Goal: Transaction & Acquisition: Purchase product/service

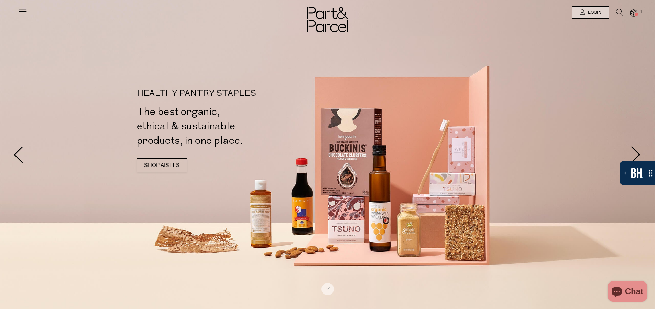
click at [635, 12] on img at bounding box center [633, 13] width 7 height 8
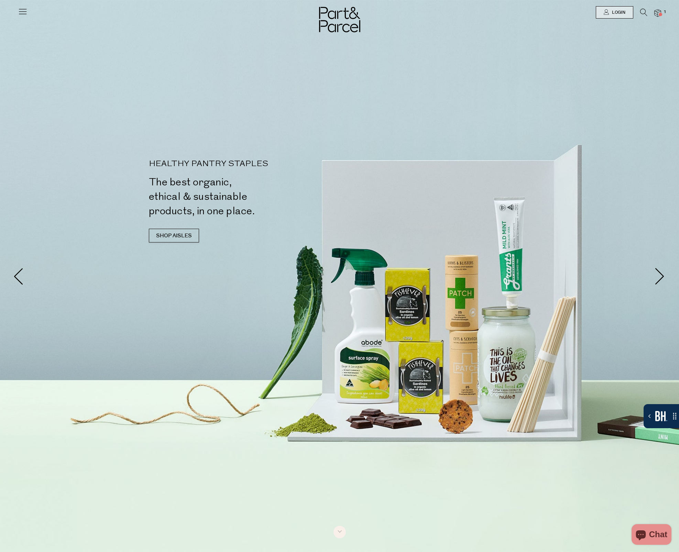
click at [655, 11] on img at bounding box center [657, 13] width 7 height 8
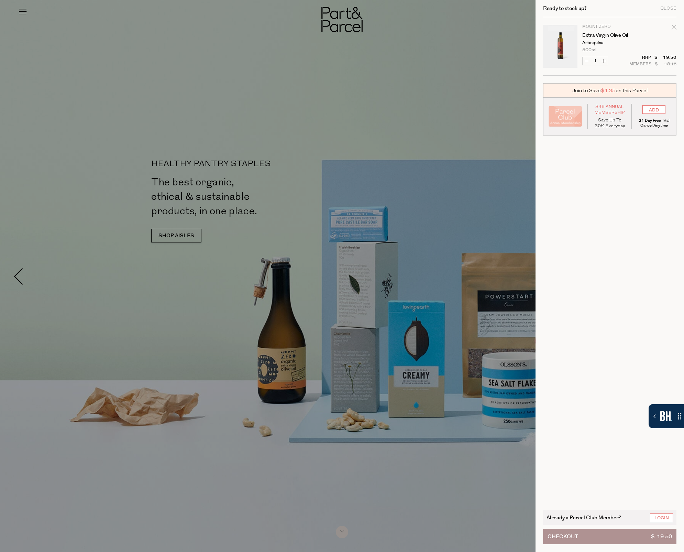
click at [592, 308] on cart-drawer-items "Image Product Total Qty Mount Zero Extra Virgin Olive Oil Arbequina 500ml Only …" at bounding box center [609, 259] width 133 height 485
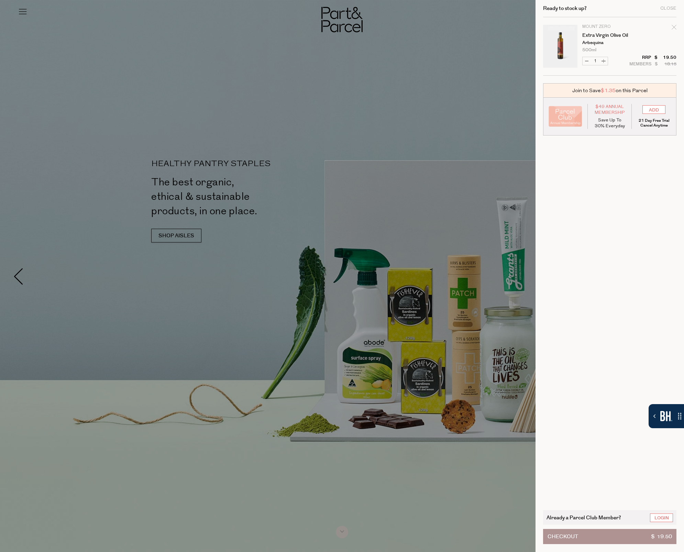
click at [594, 308] on button "Checkout $ 19.50" at bounding box center [609, 536] width 133 height 15
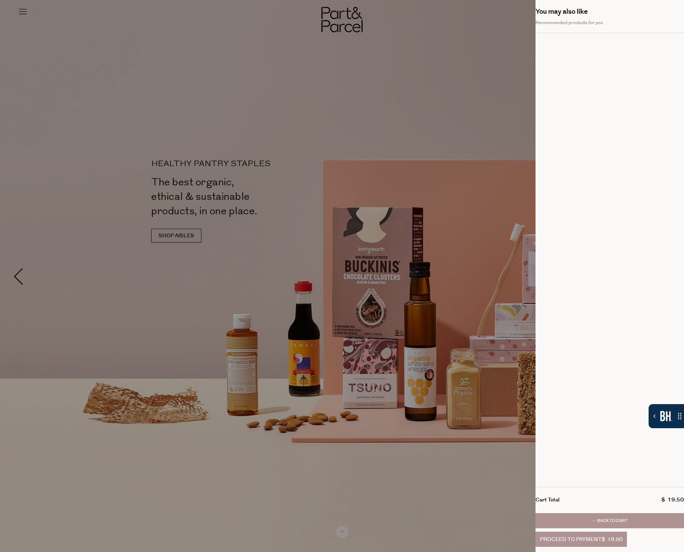
click at [617, 308] on div "Your cart" at bounding box center [610, 260] width 149 height 454
drag, startPoint x: 618, startPoint y: 201, endPoint x: 577, endPoint y: 193, distance: 41.7
click at [577, 190] on div "Your cart" at bounding box center [610, 260] width 149 height 454
click at [577, 200] on div "Your cart" at bounding box center [610, 260] width 149 height 454
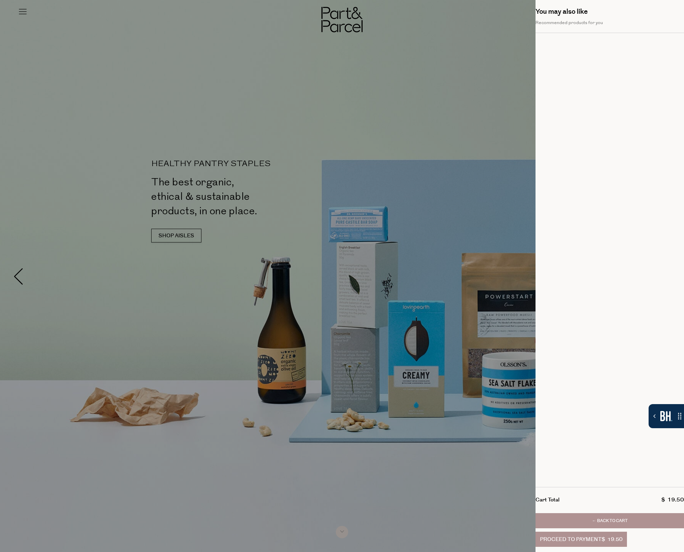
click at [619, 308] on button "← Back to Cart" at bounding box center [610, 520] width 149 height 15
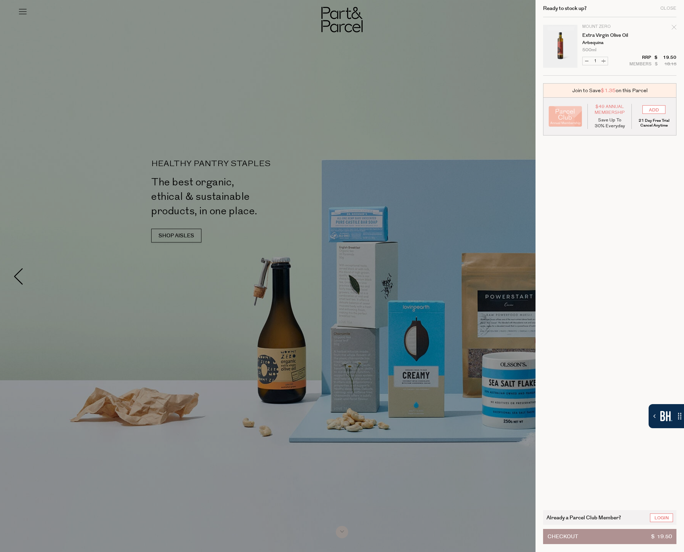
click at [608, 308] on button "Checkout $ 19.50" at bounding box center [609, 536] width 133 height 15
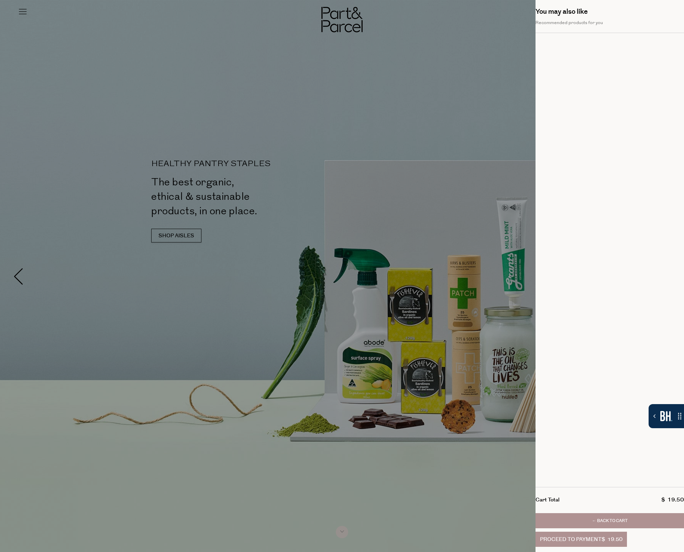
click at [617, 308] on button "← Back to Cart" at bounding box center [610, 520] width 149 height 15
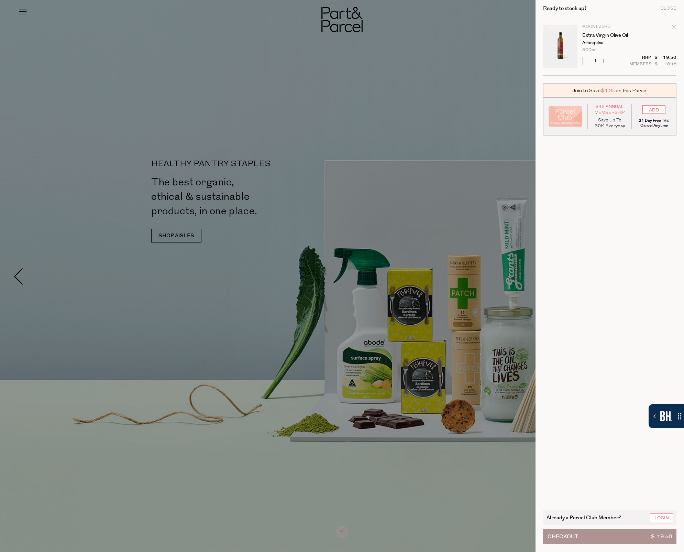
click at [596, 308] on button "Checkout $ 19.50" at bounding box center [609, 536] width 133 height 15
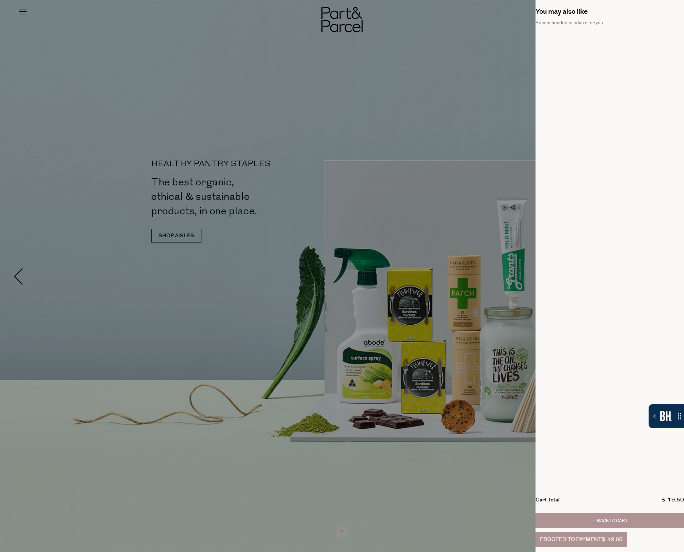
click at [586, 308] on button "← Back to Cart" at bounding box center [610, 520] width 149 height 15
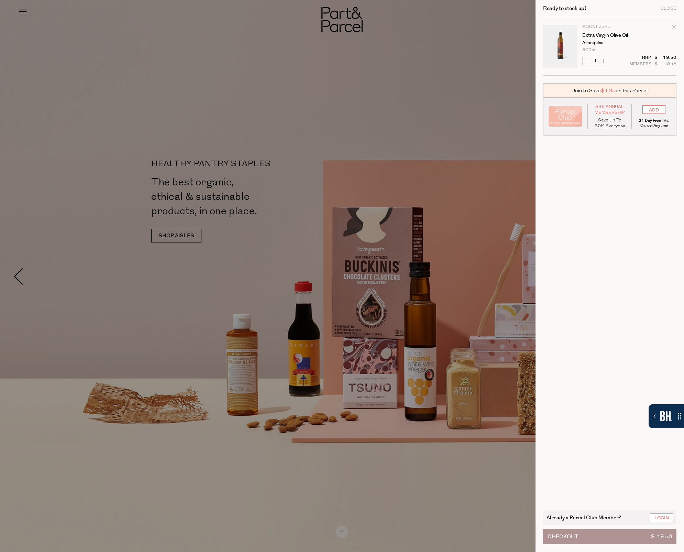
click at [583, 308] on button "Checkout $ 19.50" at bounding box center [609, 536] width 133 height 15
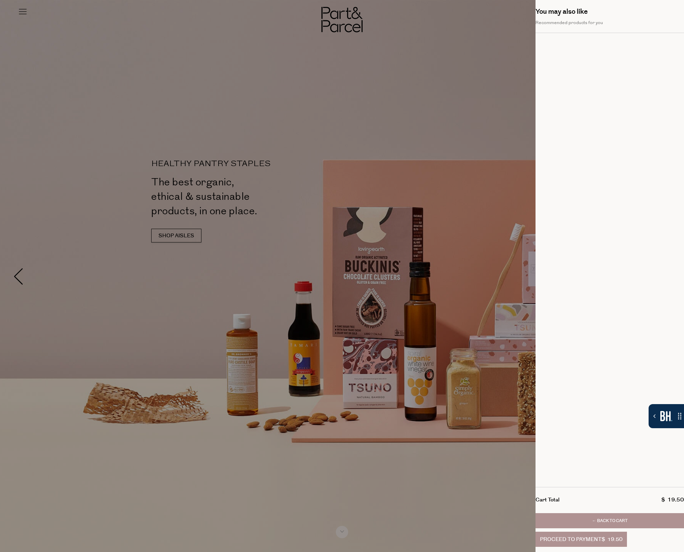
click at [600, 308] on button "← Back to Cart" at bounding box center [610, 520] width 149 height 15
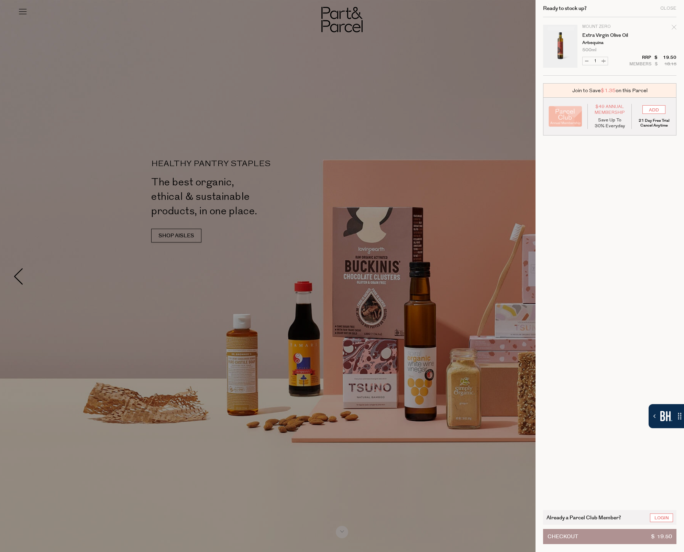
click at [594, 308] on button "Checkout $ 19.50" at bounding box center [609, 536] width 133 height 15
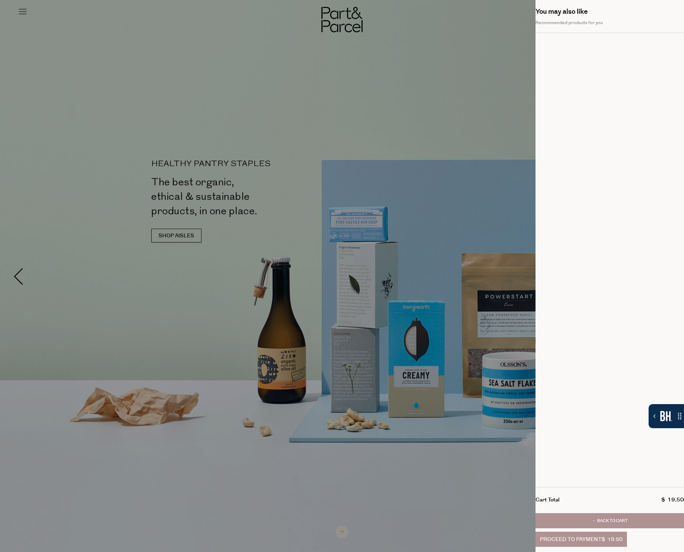
click at [605, 308] on button "← Back to Cart" at bounding box center [610, 520] width 149 height 15
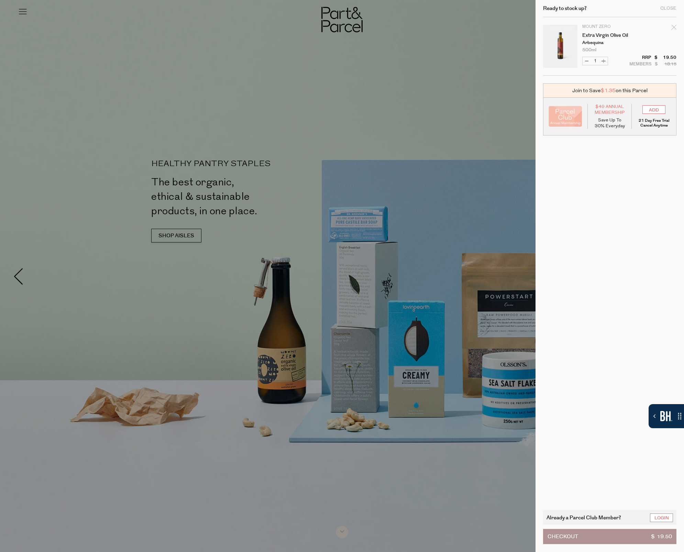
click at [590, 308] on button "Checkout $ 19.50" at bounding box center [609, 536] width 133 height 15
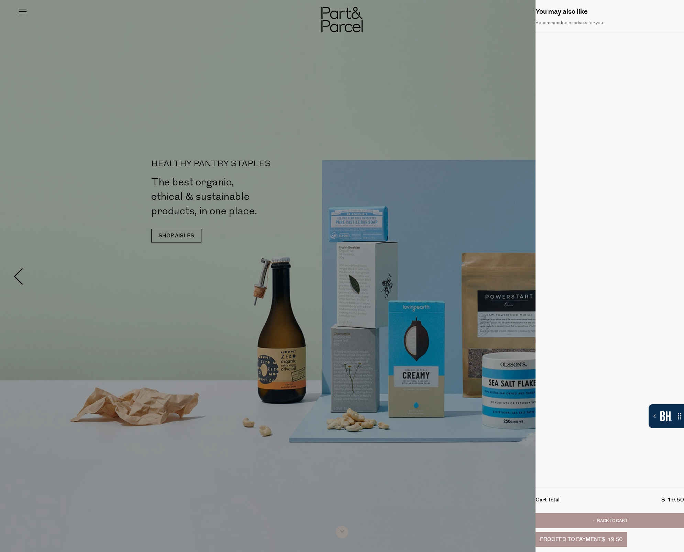
click at [606, 308] on button "← Back to Cart" at bounding box center [610, 520] width 149 height 15
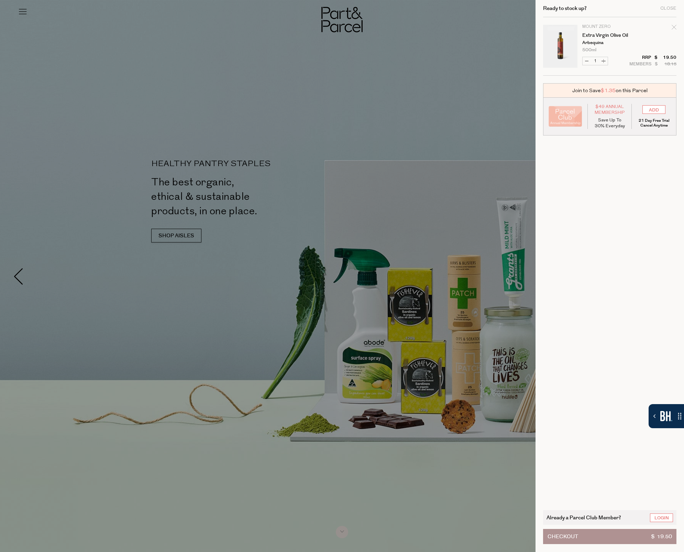
click at [599, 308] on button "Checkout $ 19.50" at bounding box center [609, 536] width 133 height 15
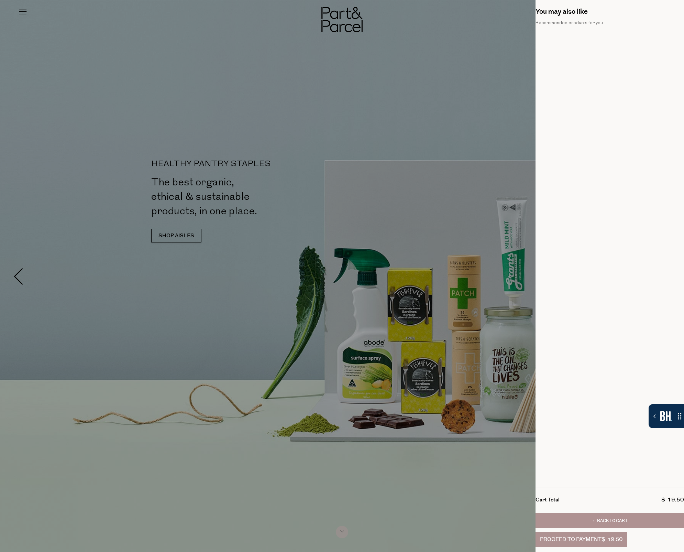
click at [608, 308] on button "← Back to Cart" at bounding box center [610, 520] width 149 height 15
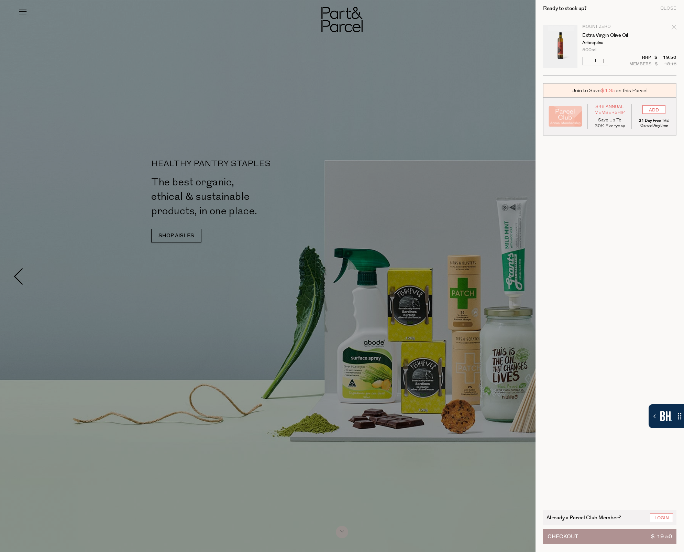
click at [599, 308] on button "Checkout $ 19.50" at bounding box center [609, 536] width 133 height 15
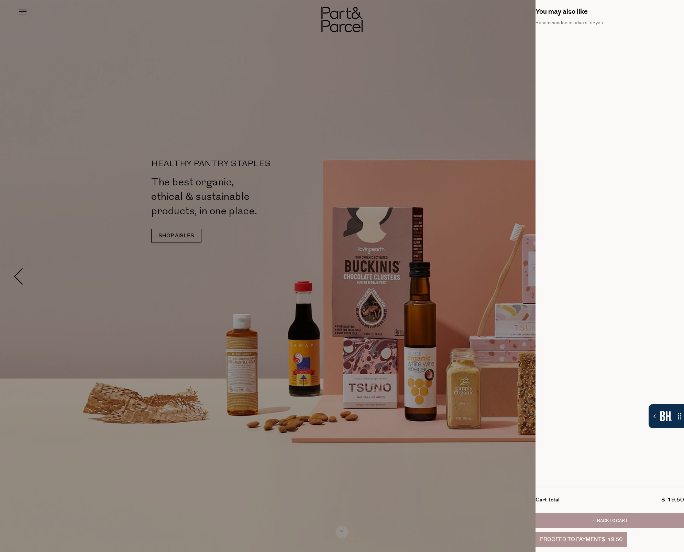
click at [586, 308] on div "Your cart" at bounding box center [610, 260] width 149 height 454
click at [271, 280] on div at bounding box center [342, 276] width 684 height 552
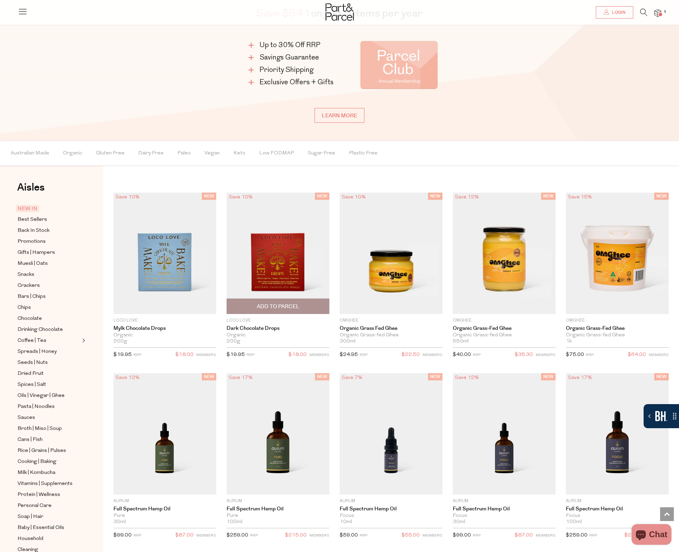
scroll to position [744, 0]
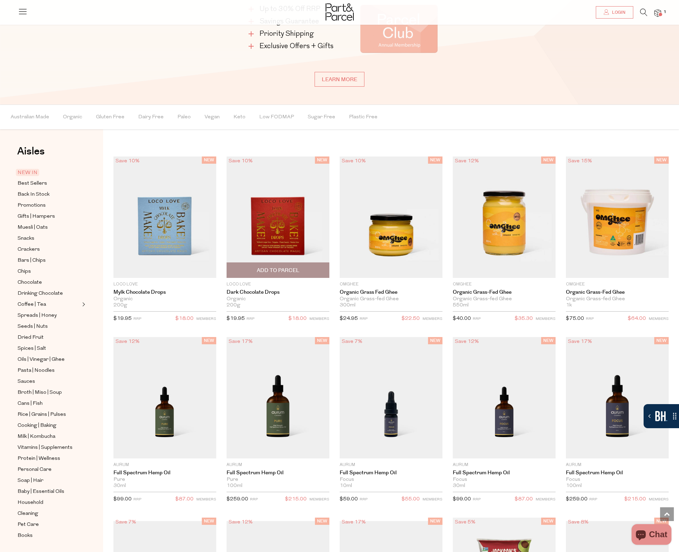
click at [294, 269] on span "Add To Parcel" at bounding box center [278, 270] width 43 height 7
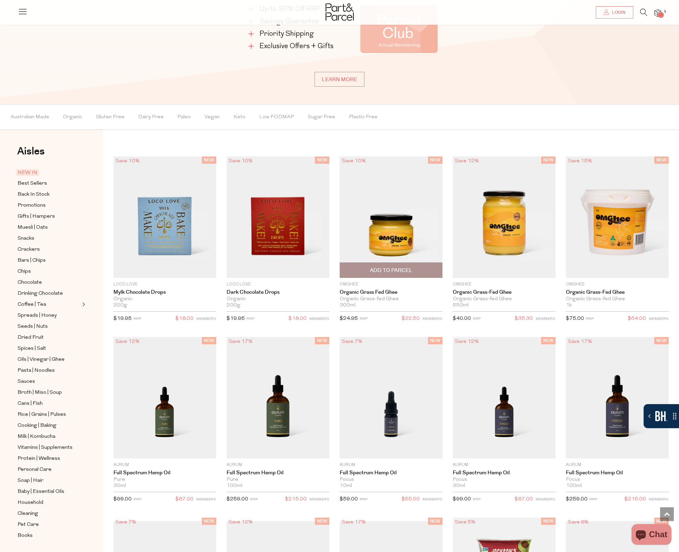
click at [402, 268] on span "Add To Parcel" at bounding box center [391, 270] width 43 height 7
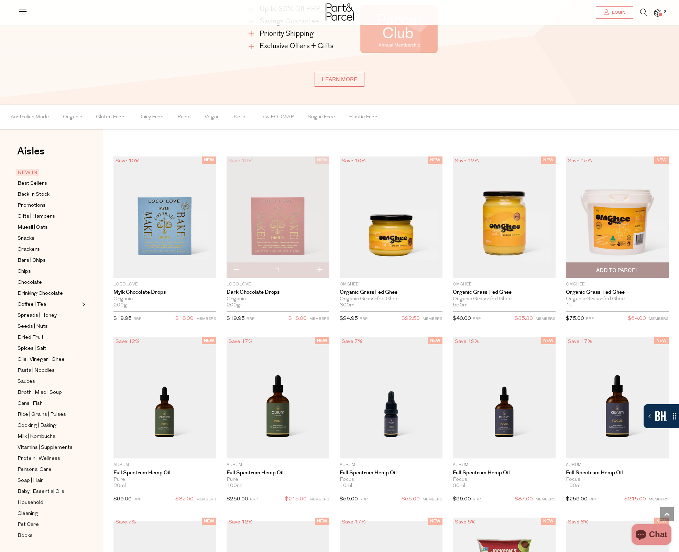
drag, startPoint x: 586, startPoint y: 267, endPoint x: 584, endPoint y: 275, distance: 8.3
click at [586, 267] on span "Add To Parcel" at bounding box center [617, 270] width 99 height 15
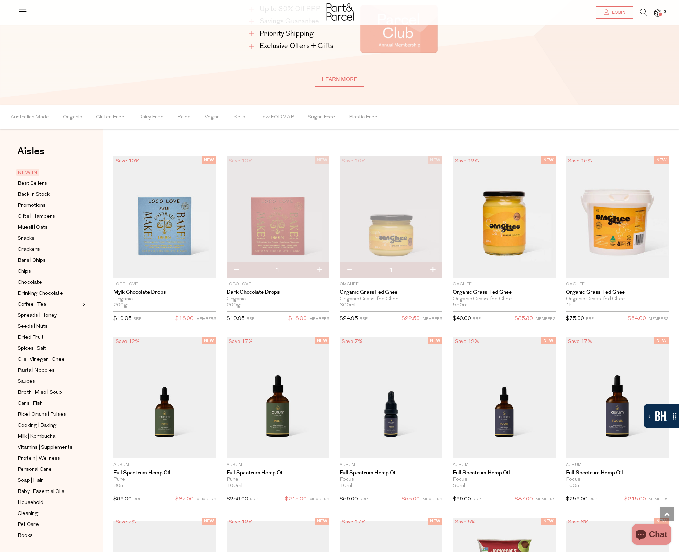
scroll to position [868, 0]
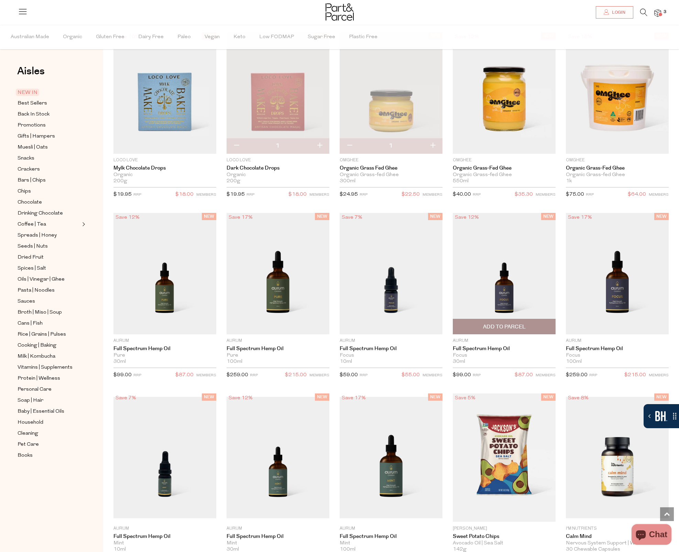
click at [524, 308] on span "Add To Parcel" at bounding box center [504, 326] width 99 height 15
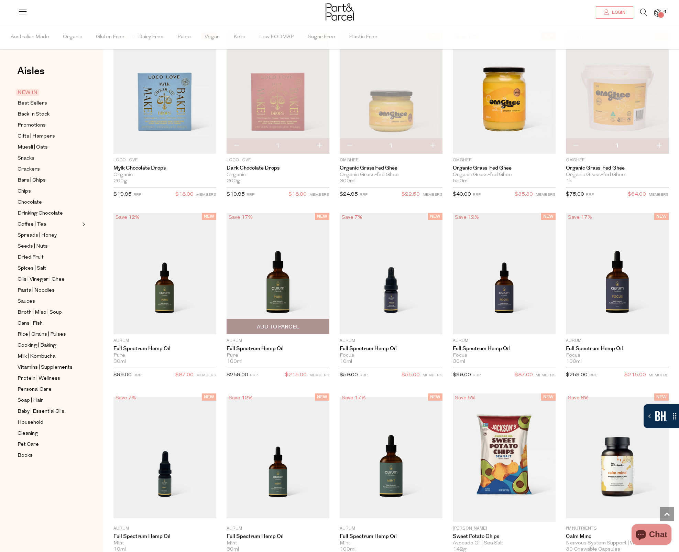
click at [265, 308] on span "Add To Parcel" at bounding box center [278, 326] width 99 height 15
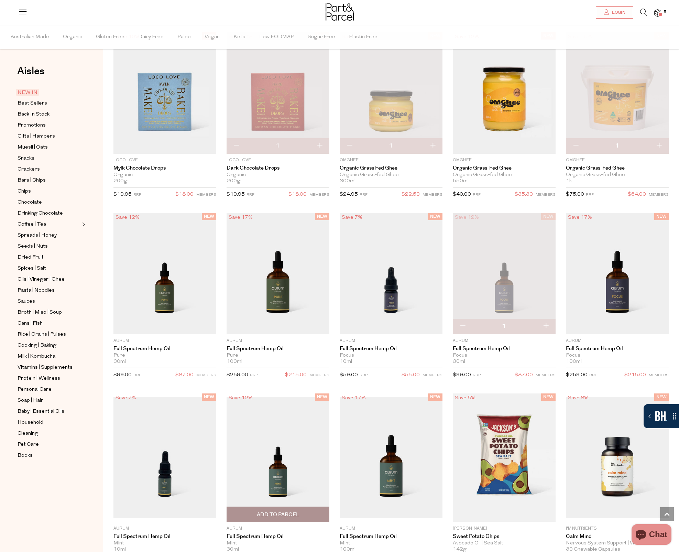
scroll to position [1042, 0]
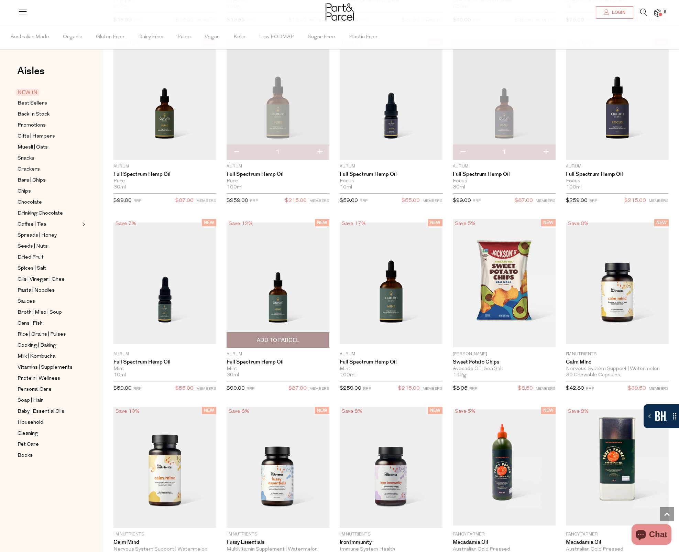
click at [287, 308] on span "Add To Parcel" at bounding box center [278, 340] width 43 height 7
click at [655, 11] on img at bounding box center [657, 13] width 7 height 8
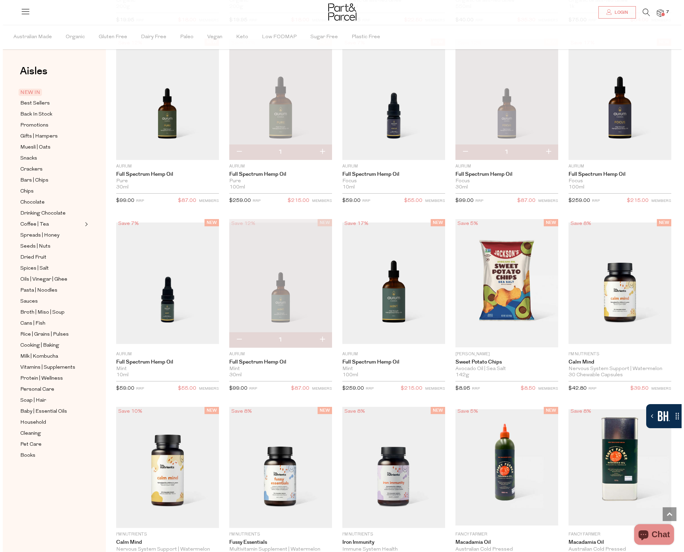
scroll to position [1044, 0]
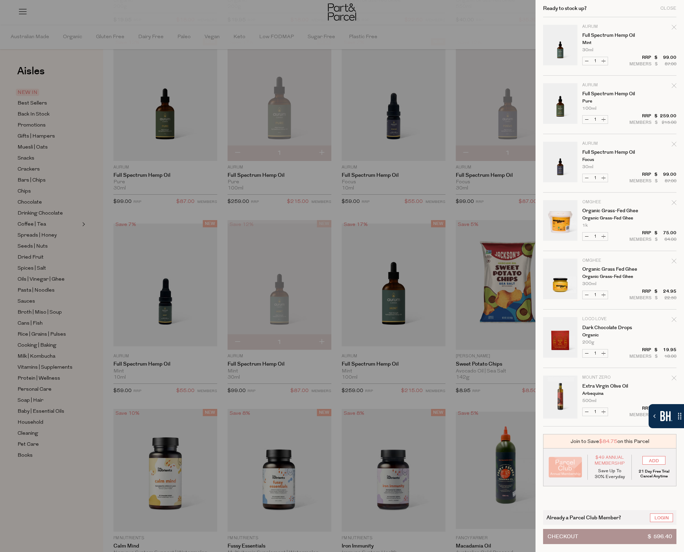
click at [577, 308] on span "Checkout" at bounding box center [563, 536] width 31 height 14
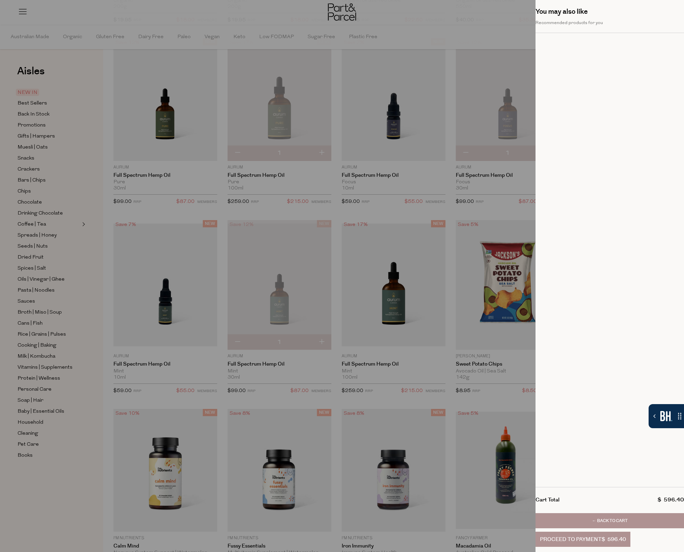
click at [431, 225] on div at bounding box center [342, 276] width 684 height 552
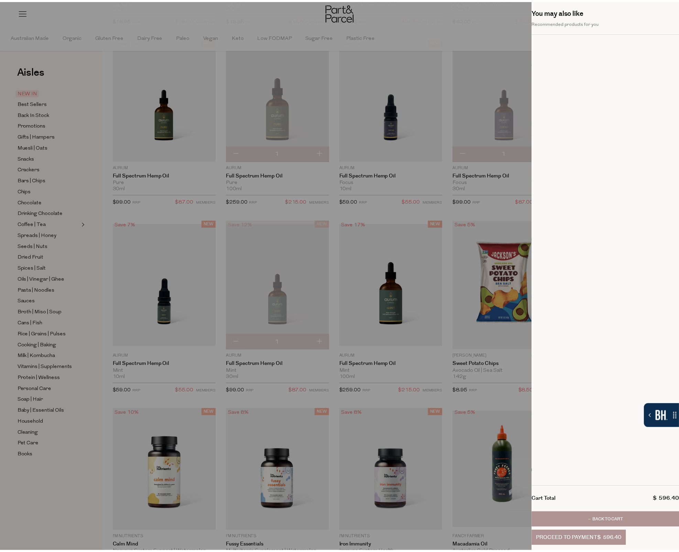
scroll to position [1042, 0]
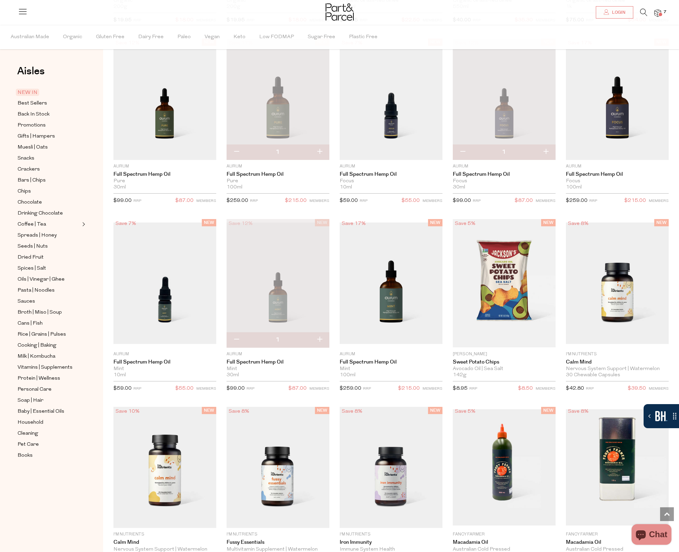
click at [636, 42] on ul "Australian Made Organic Gluten Free Dairy Free [GEOGRAPHIC_DATA] Vegan Keto Low…" at bounding box center [339, 37] width 679 height 24
click at [656, 12] on img at bounding box center [657, 13] width 7 height 8
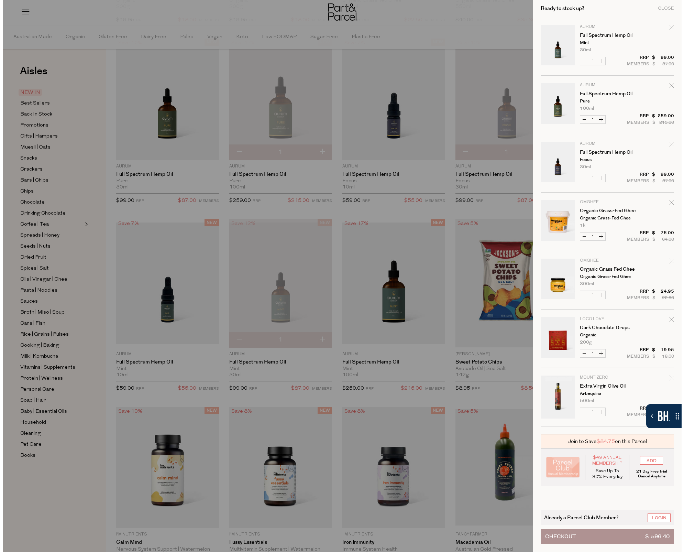
scroll to position [1044, 0]
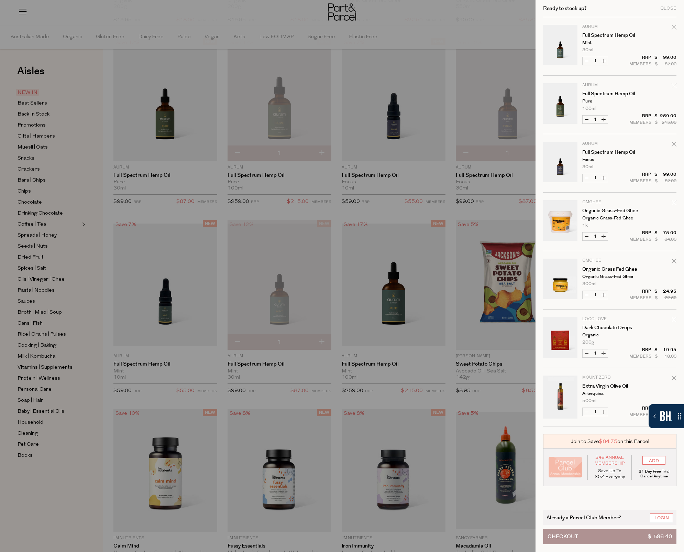
click at [571, 539] on span "Checkout" at bounding box center [563, 536] width 31 height 14
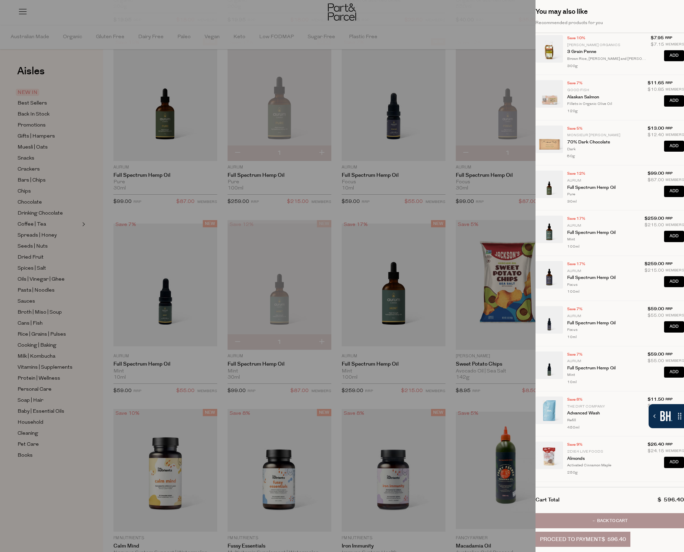
scroll to position [0, 0]
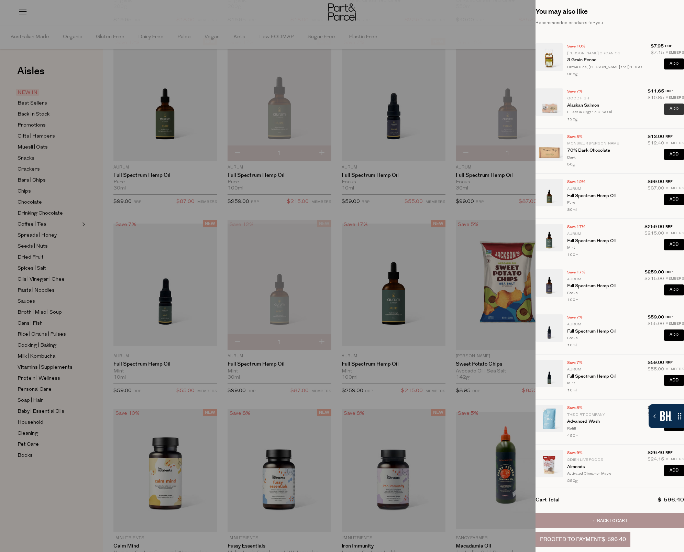
click at [670, 108] on span "Add" at bounding box center [674, 109] width 9 height 6
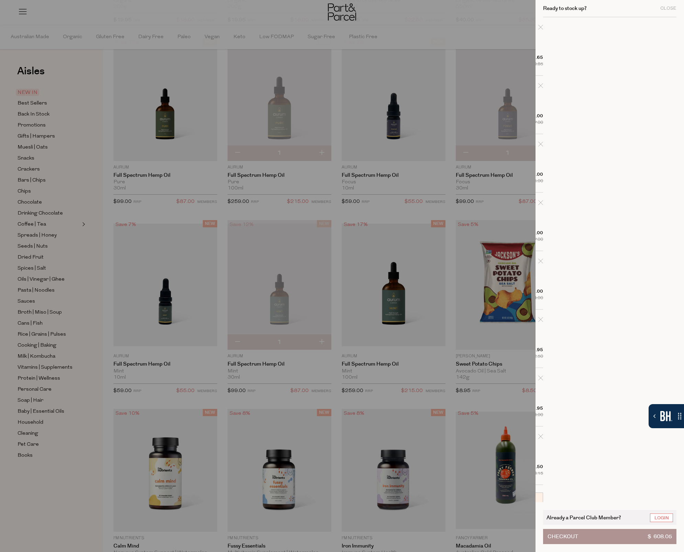
click at [541, 30] on div "Remove Alaskan Salmon" at bounding box center [541, 28] width 5 height 9
type input "Add Membership"
click at [659, 144] on div "Ready to stock up? Close Image Product Total Qty Aurum Full Spectrum Hemp Oil M…" at bounding box center [610, 276] width 149 height 552
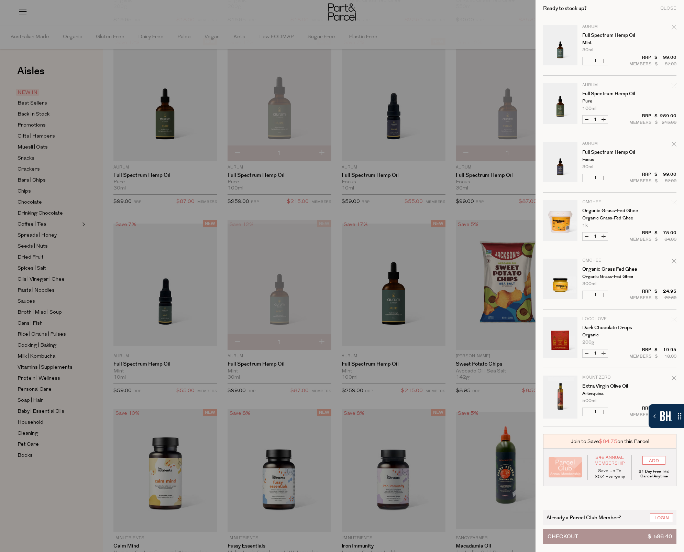
click at [619, 535] on button "Checkout $ 596.40" at bounding box center [609, 536] width 133 height 15
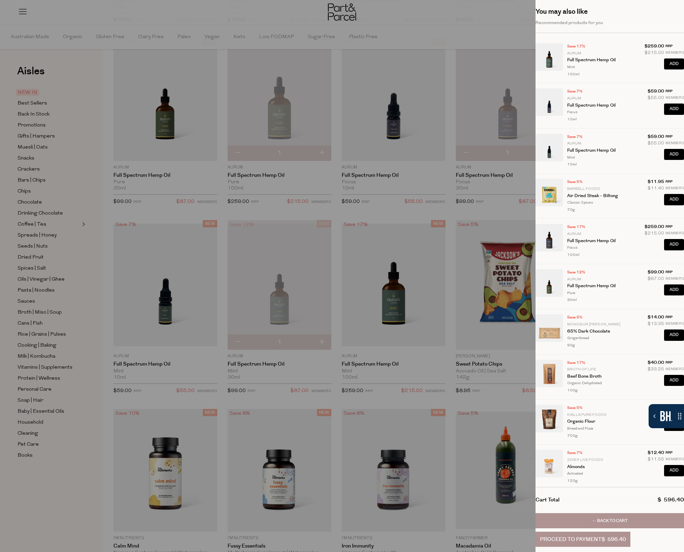
scroll to position [8, 0]
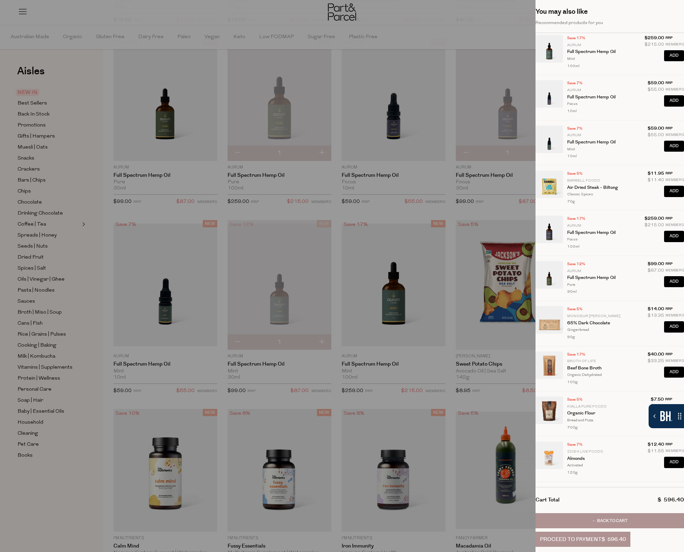
click at [597, 517] on button "← Back to Cart" at bounding box center [610, 520] width 149 height 15
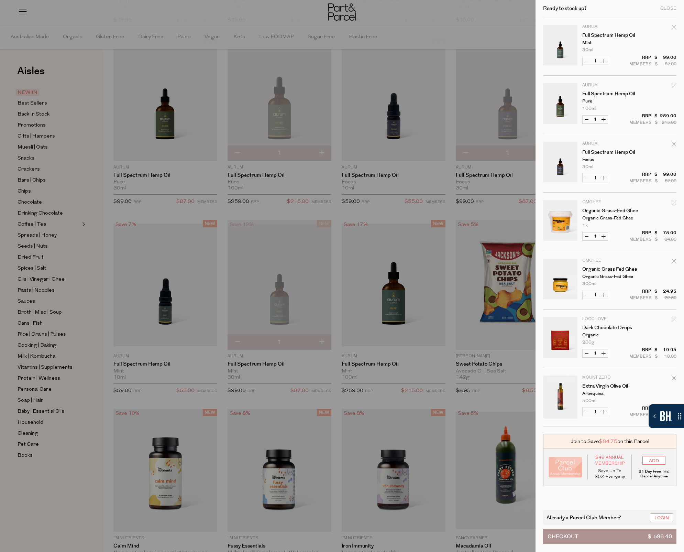
click at [588, 535] on button "Checkout $ 596.40" at bounding box center [609, 536] width 133 height 15
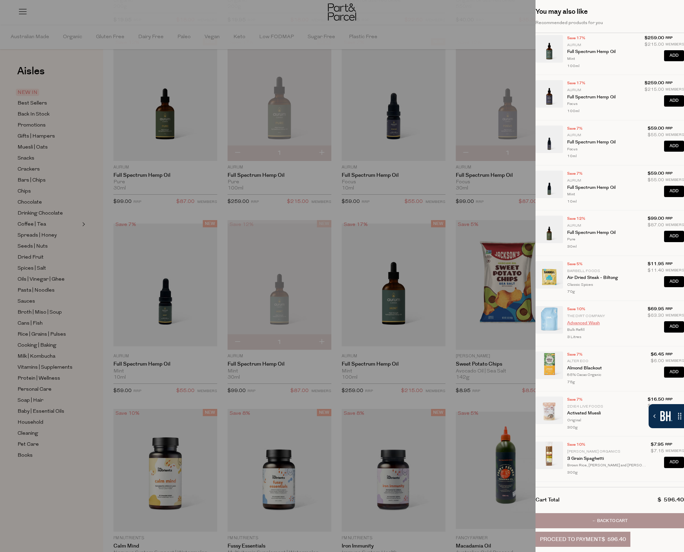
scroll to position [0, 0]
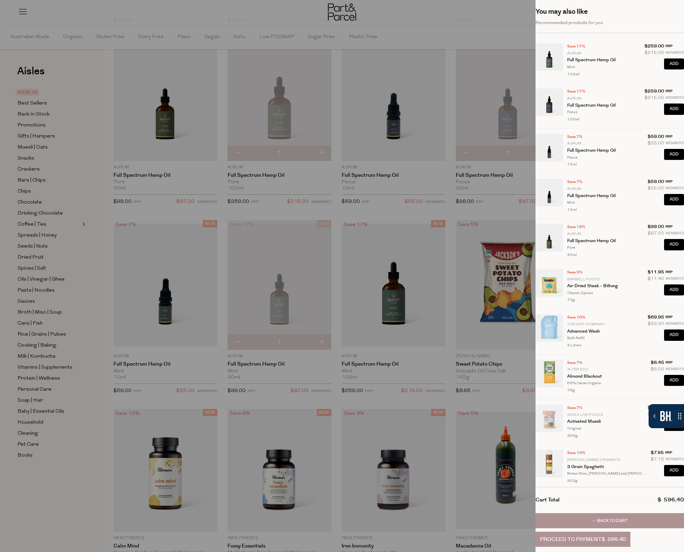
click at [444, 21] on div at bounding box center [342, 276] width 684 height 552
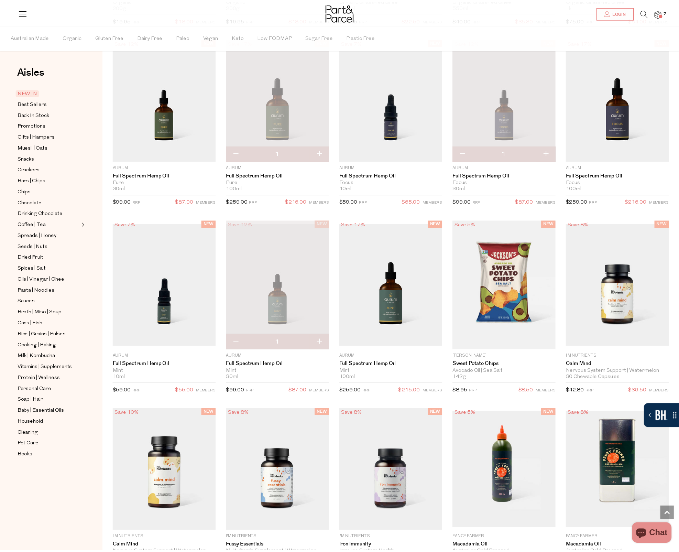
scroll to position [1042, 0]
